Goal: Navigation & Orientation: Find specific page/section

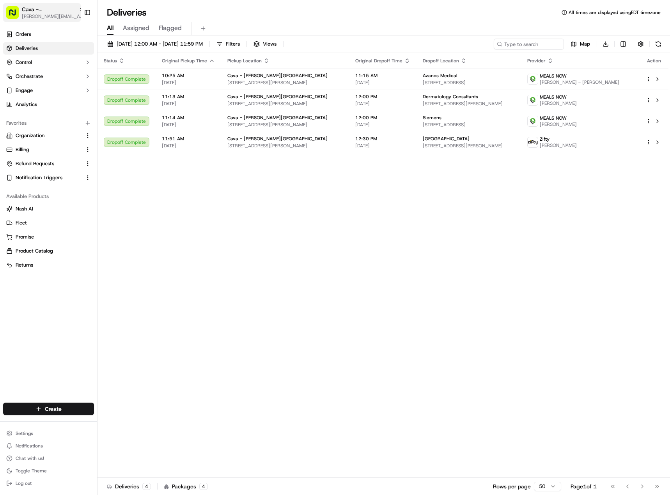
click at [64, 13] on span "[PERSON_NAME][EMAIL_ADDRESS][PERSON_NAME][DOMAIN_NAME]" at bounding box center [53, 16] width 62 height 6
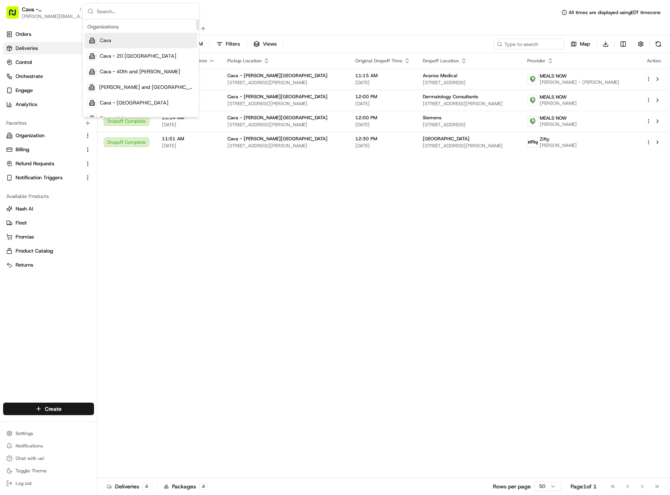
click at [104, 43] on span "Cava" at bounding box center [105, 40] width 11 height 7
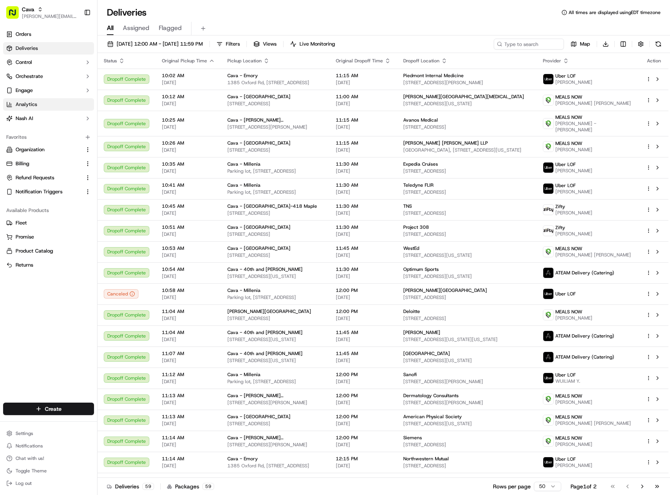
click at [44, 108] on link "Analytics" at bounding box center [48, 104] width 91 height 12
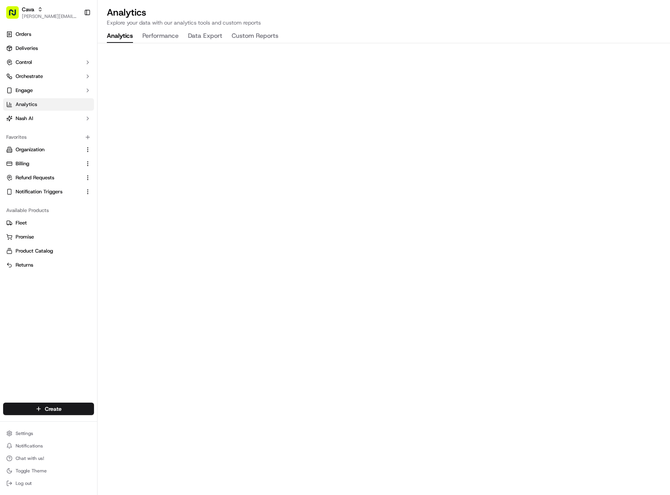
click at [168, 37] on button "Performance" at bounding box center [160, 36] width 36 height 13
click at [47, 53] on link "Deliveries" at bounding box center [48, 48] width 91 height 12
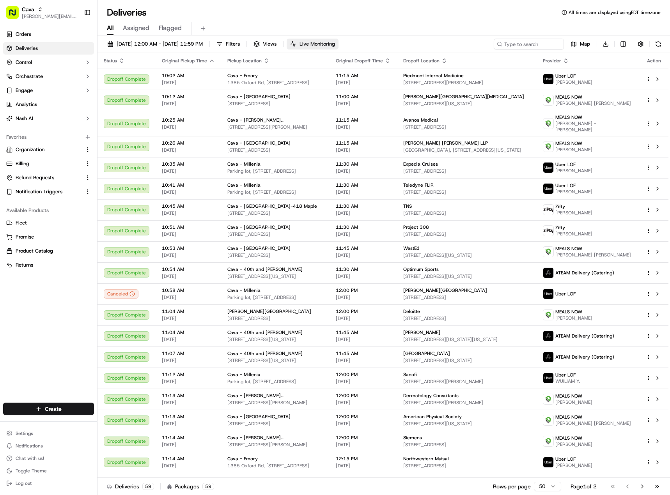
click at [334, 43] on span "Live Monitoring" at bounding box center [316, 44] width 35 height 7
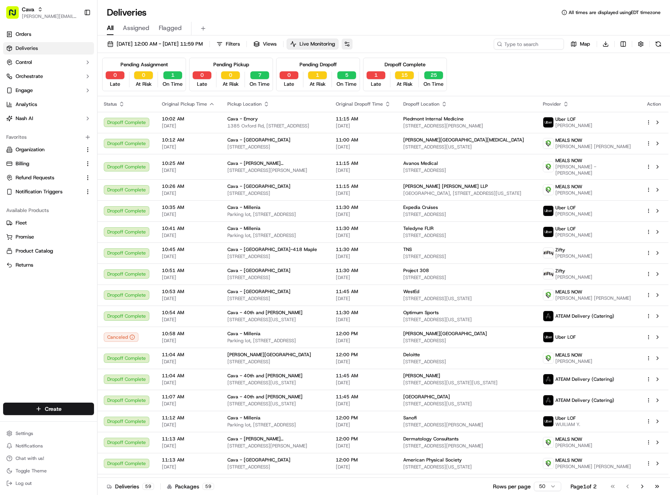
click at [352, 41] on button at bounding box center [346, 44] width 11 height 11
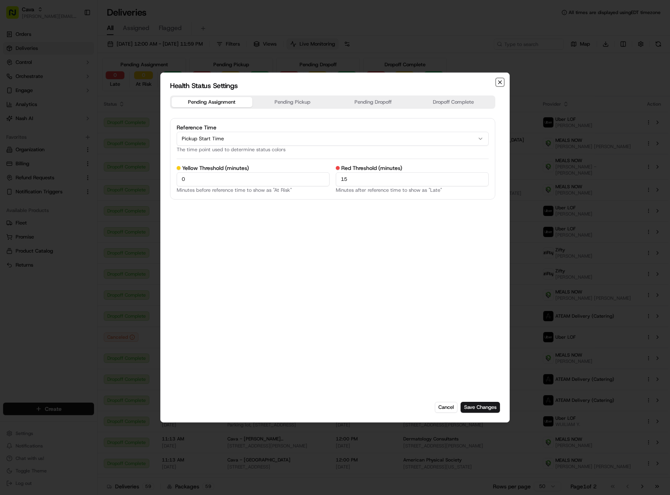
click at [500, 81] on icon "button" at bounding box center [500, 82] width 6 height 6
